Goal: Navigation & Orientation: Find specific page/section

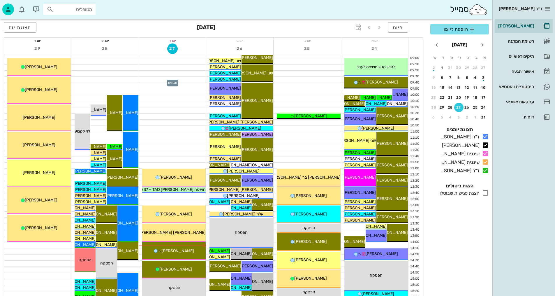
scroll to position [87, 0]
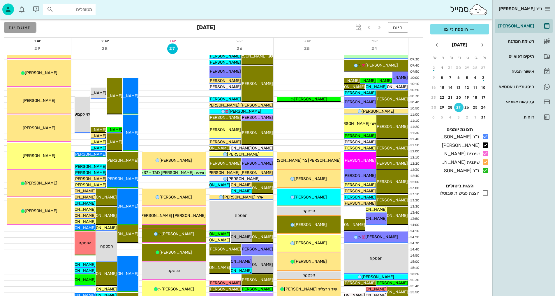
click at [27, 30] on button "תצוגת יום" at bounding box center [20, 27] width 33 height 10
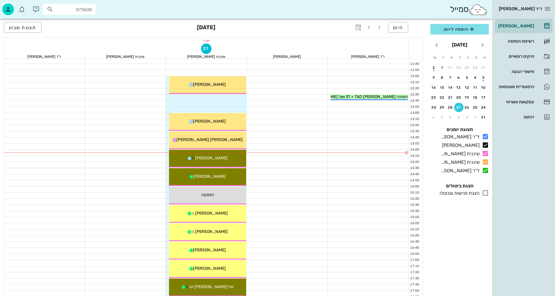
scroll to position [175, 0]
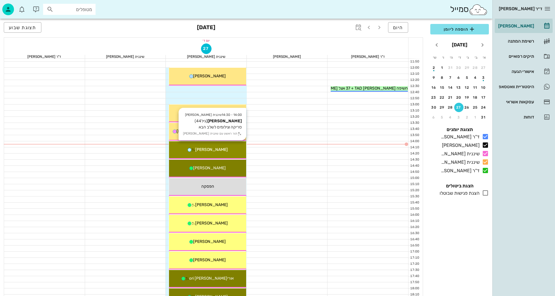
click at [226, 147] on div "[PERSON_NAME]" at bounding box center [207, 149] width 77 height 6
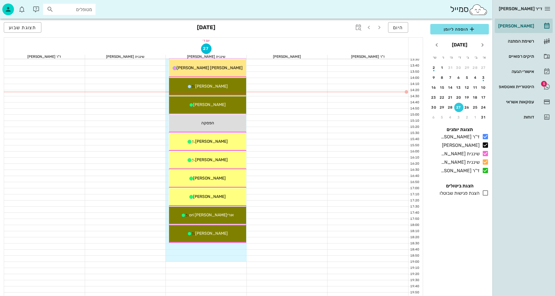
scroll to position [262, 0]
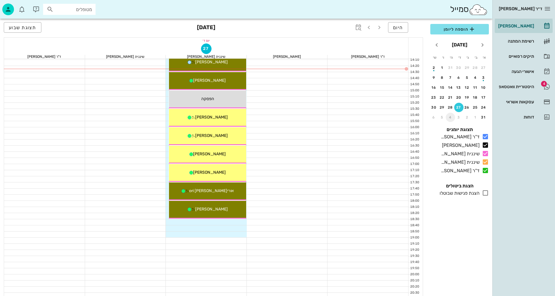
click at [452, 116] on div "4" at bounding box center [450, 117] width 9 height 4
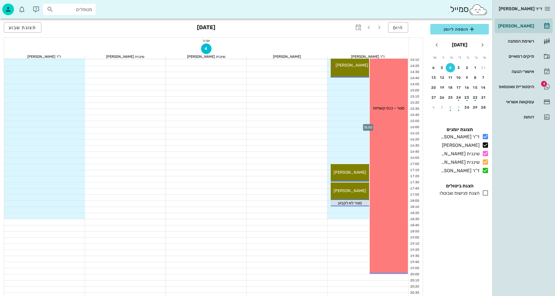
click at [355, 121] on div at bounding box center [368, 124] width 81 height 6
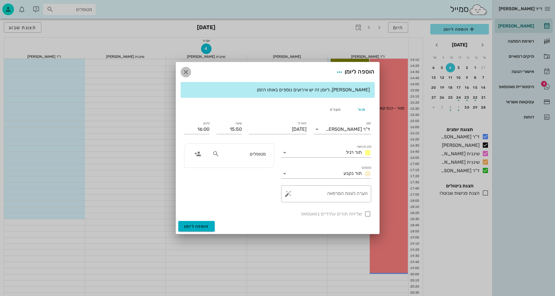
click at [183, 72] on icon "button" at bounding box center [185, 71] width 7 height 7
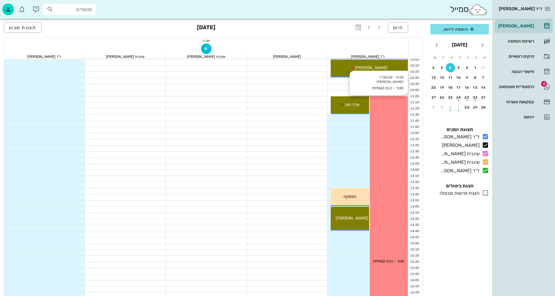
scroll to position [146, 0]
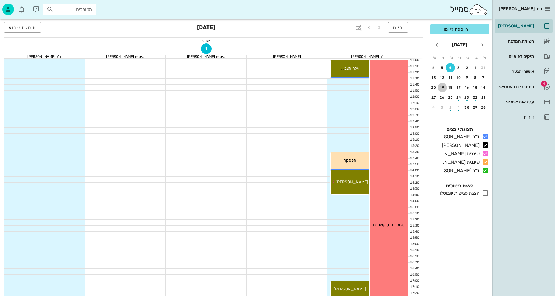
click at [442, 86] on div "19" at bounding box center [442, 87] width 9 height 4
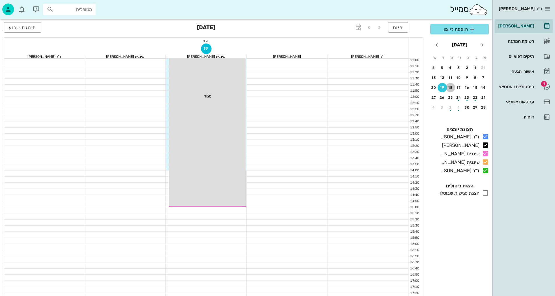
click at [451, 86] on div "18" at bounding box center [450, 87] width 9 height 4
